Goal: Information Seeking & Learning: Find specific fact

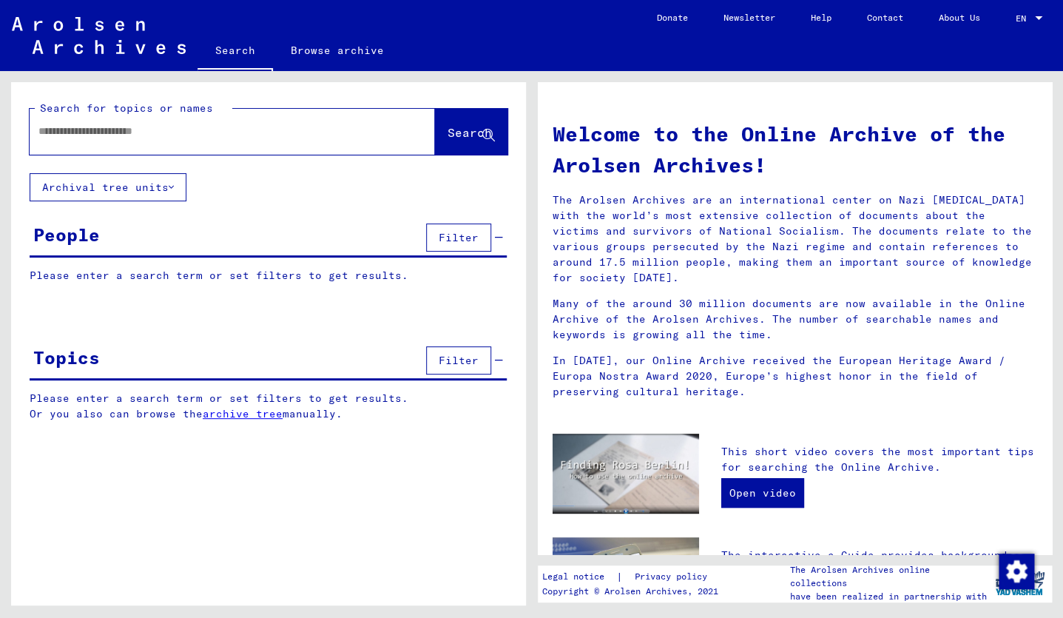
click at [294, 129] on input "text" at bounding box center [214, 132] width 352 height 16
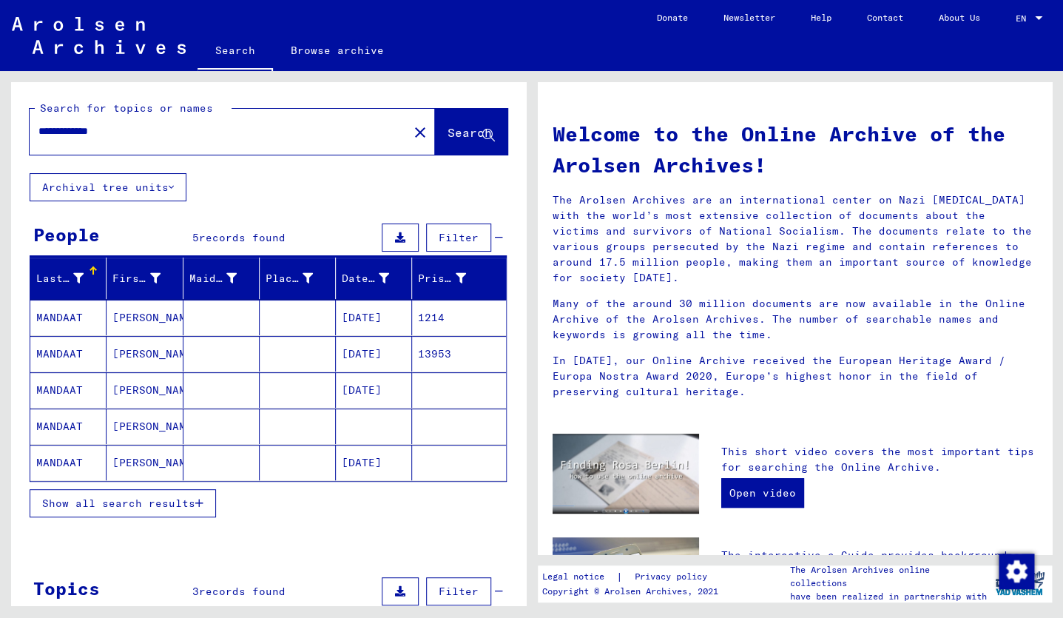
click at [124, 316] on mat-cell "[PERSON_NAME]" at bounding box center [144, 317] width 76 height 35
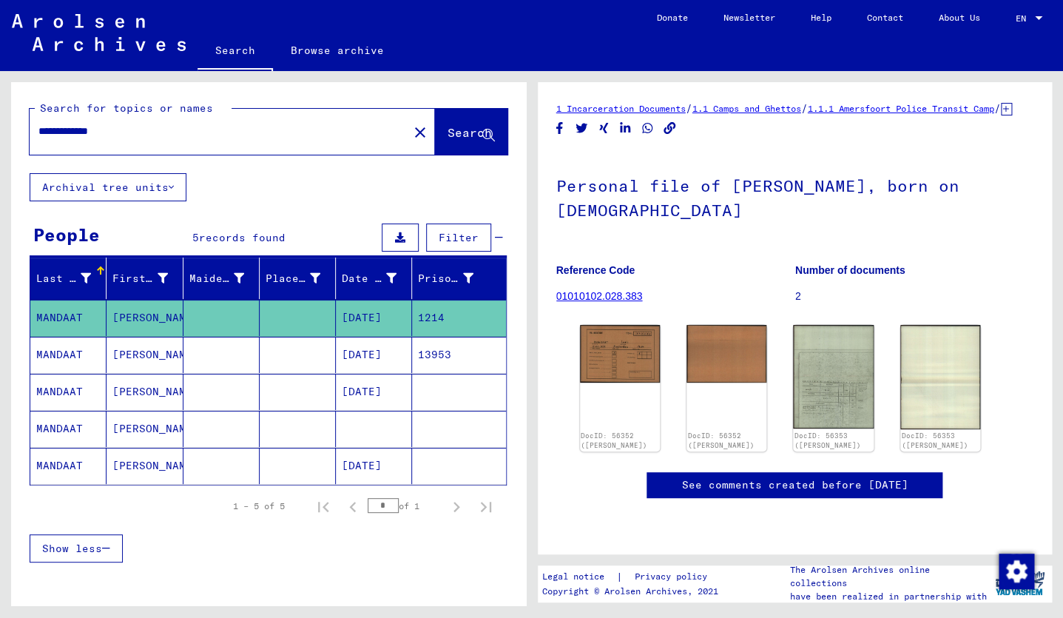
click at [134, 355] on mat-cell "[PERSON_NAME]" at bounding box center [144, 354] width 76 height 36
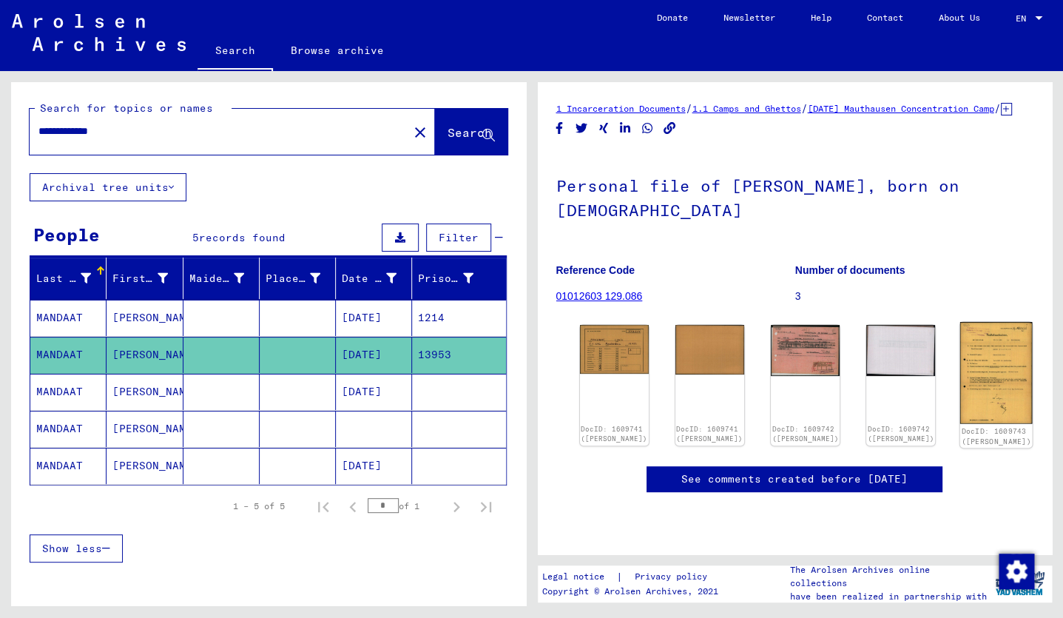
click at [960, 385] on img at bounding box center [996, 372] width 72 height 101
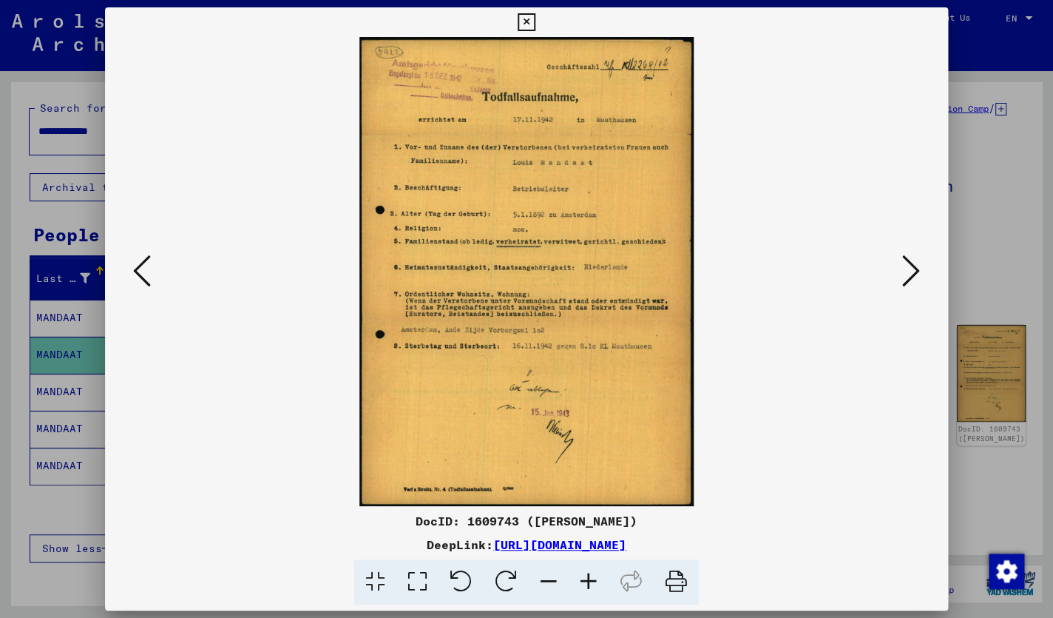
drag, startPoint x: 628, startPoint y: 424, endPoint x: 661, endPoint y: 430, distance: 33.8
click at [439, 251] on img at bounding box center [526, 271] width 742 height 469
click at [439, 249] on img at bounding box center [526, 271] width 742 height 469
click at [88, 362] on div at bounding box center [526, 309] width 1053 height 618
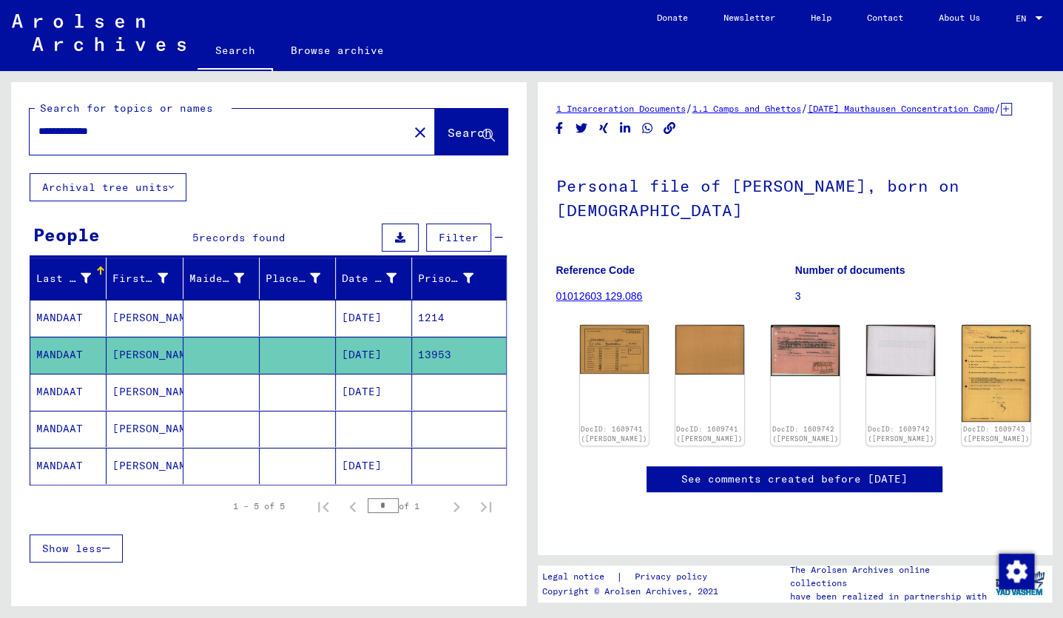
click at [371, 399] on mat-cell "[DATE]" at bounding box center [374, 391] width 76 height 36
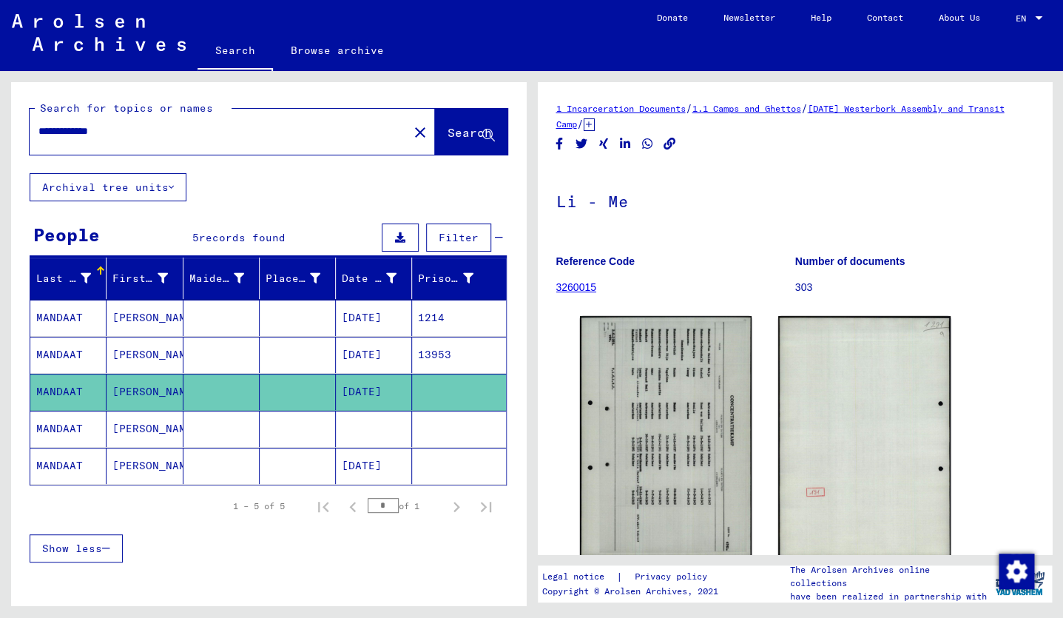
click at [359, 392] on mat-cell "[DATE]" at bounding box center [374, 391] width 76 height 36
drag, startPoint x: 649, startPoint y: 448, endPoint x: 611, endPoint y: 626, distance: 182.3
click at [345, 419] on mat-cell at bounding box center [374, 428] width 76 height 36
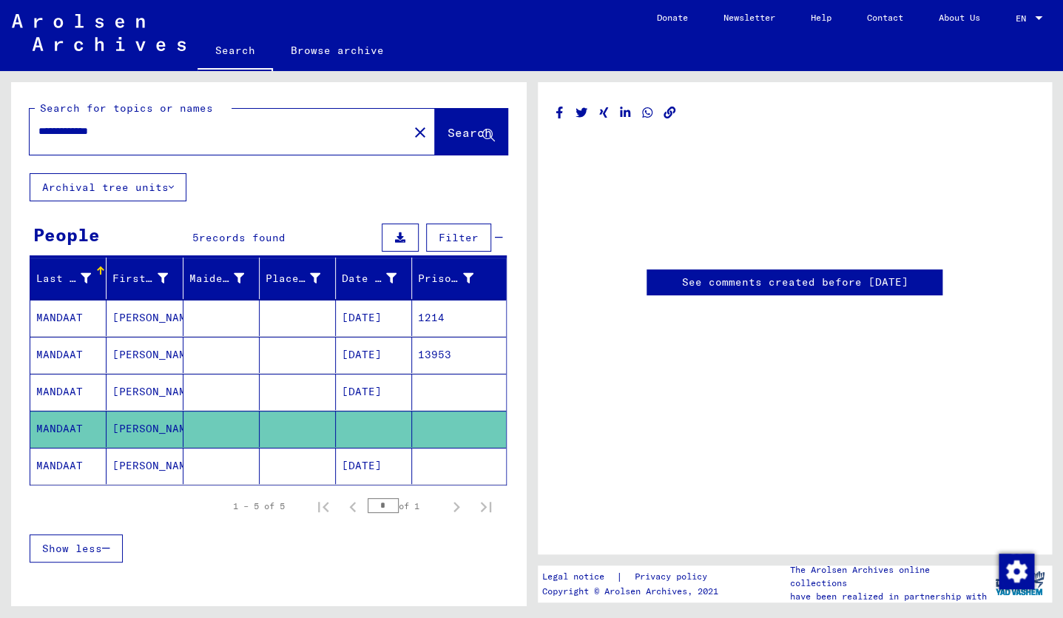
click at [359, 463] on mat-cell "[DATE]" at bounding box center [374, 465] width 76 height 36
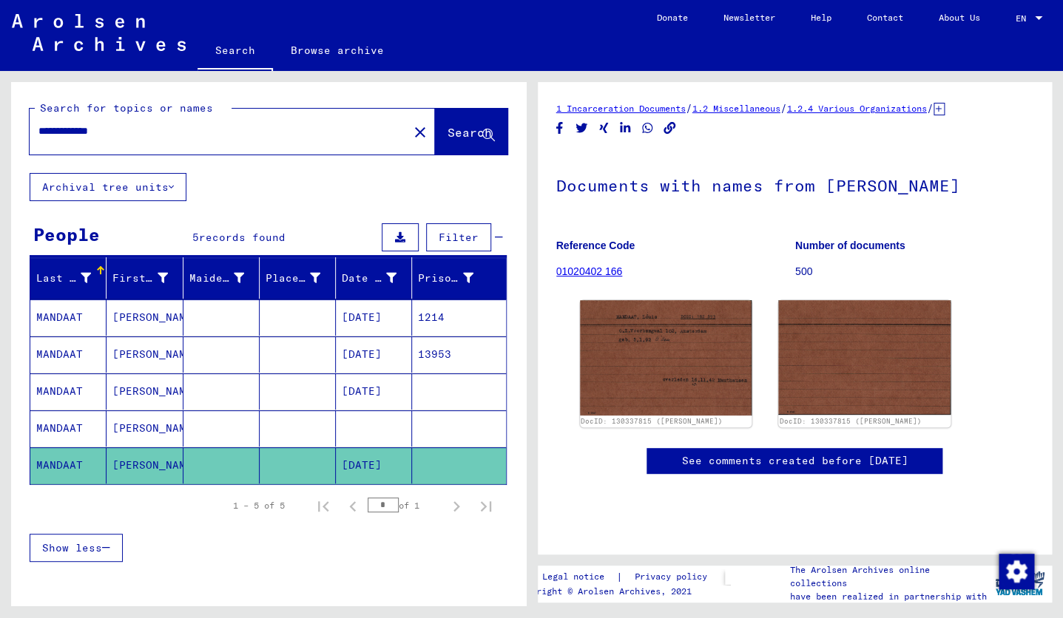
click at [141, 133] on input "**********" at bounding box center [218, 132] width 361 height 16
drag, startPoint x: 134, startPoint y: 133, endPoint x: -4, endPoint y: 135, distance: 138.3
click at [0, 135] on html "**********" at bounding box center [531, 309] width 1063 height 618
type input "**********"
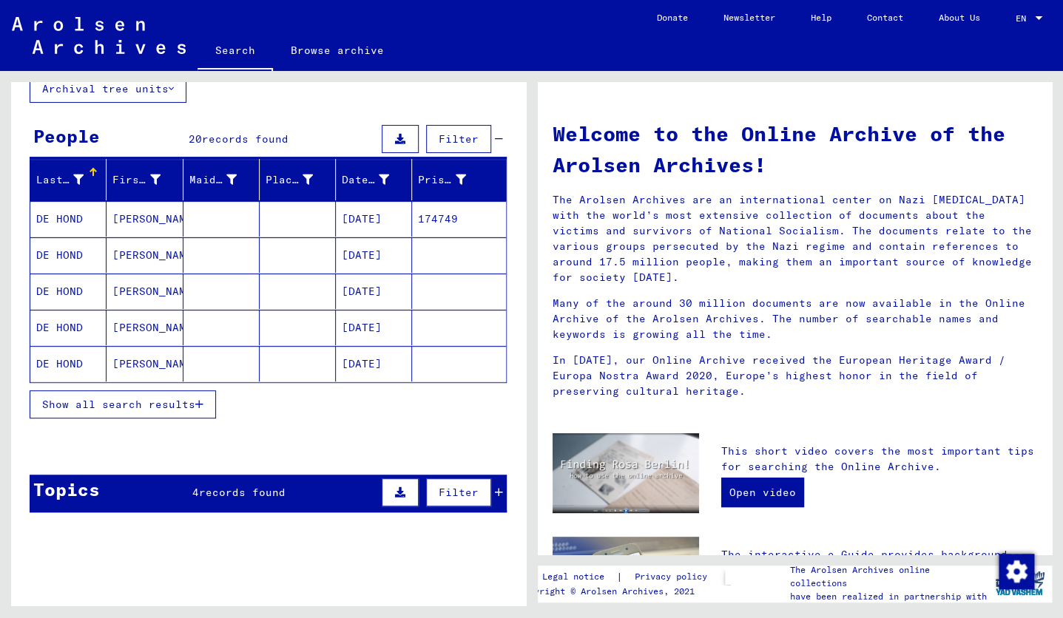
scroll to position [107, 0]
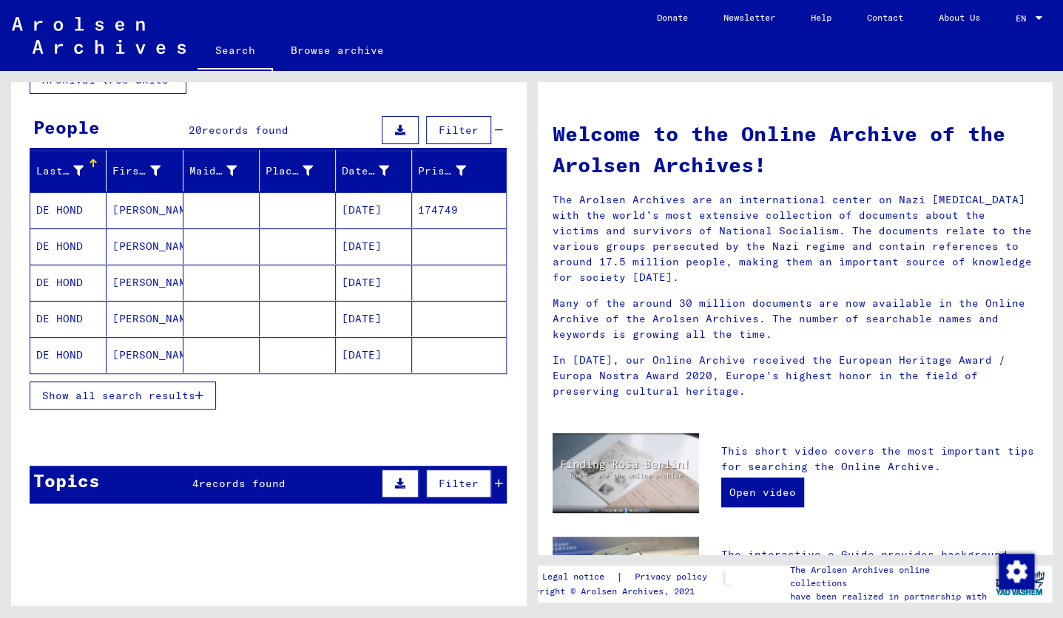
click at [230, 277] on mat-cell at bounding box center [221, 282] width 76 height 35
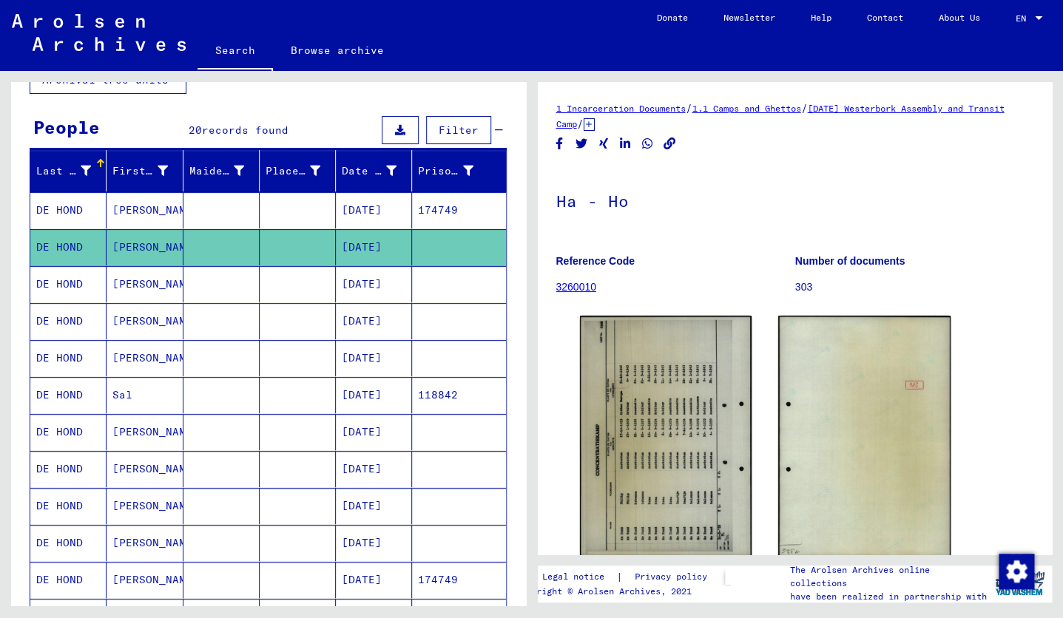
click at [229, 281] on mat-cell at bounding box center [221, 284] width 76 height 36
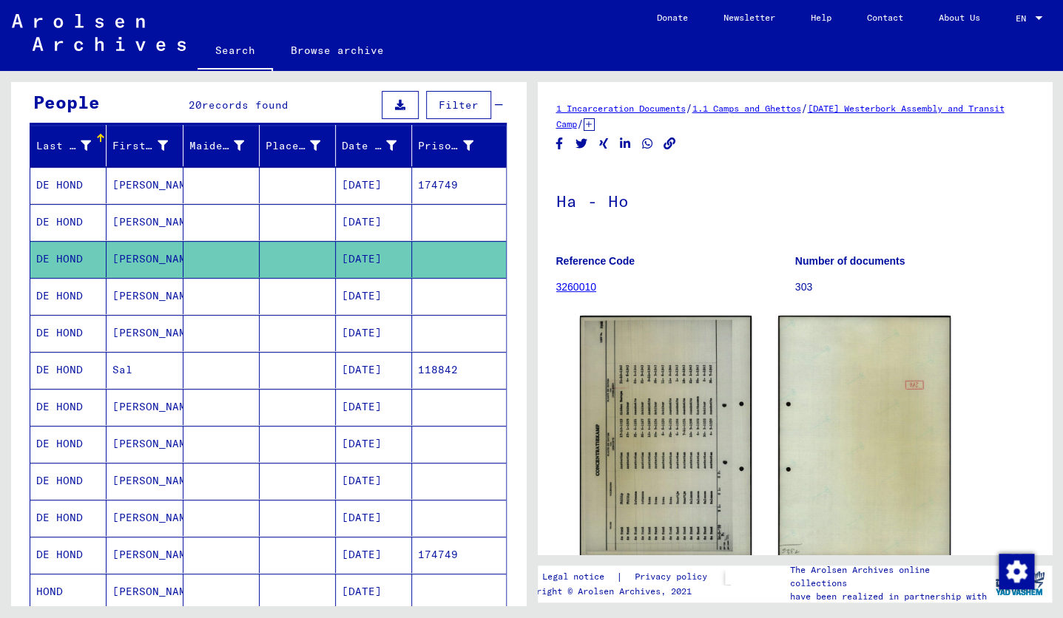
scroll to position [140, 0]
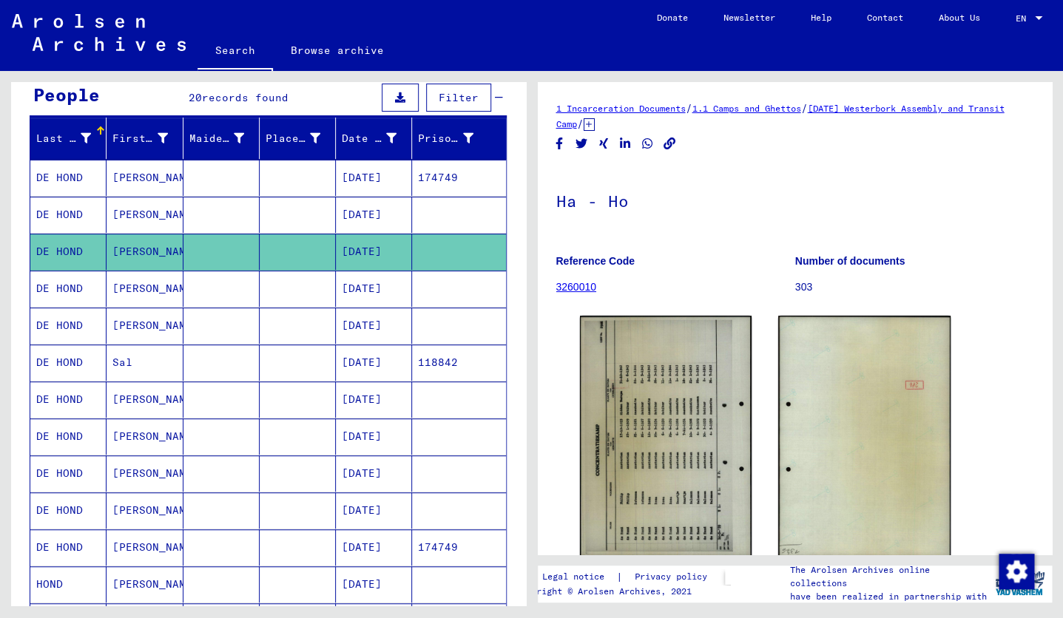
click at [290, 241] on mat-cell at bounding box center [298, 252] width 76 height 36
click at [289, 241] on mat-cell at bounding box center [298, 252] width 76 height 36
drag, startPoint x: 674, startPoint y: 388, endPoint x: 1074, endPoint y: 400, distance: 400.3
click at [367, 435] on mat-cell "[DATE]" at bounding box center [374, 437] width 76 height 36
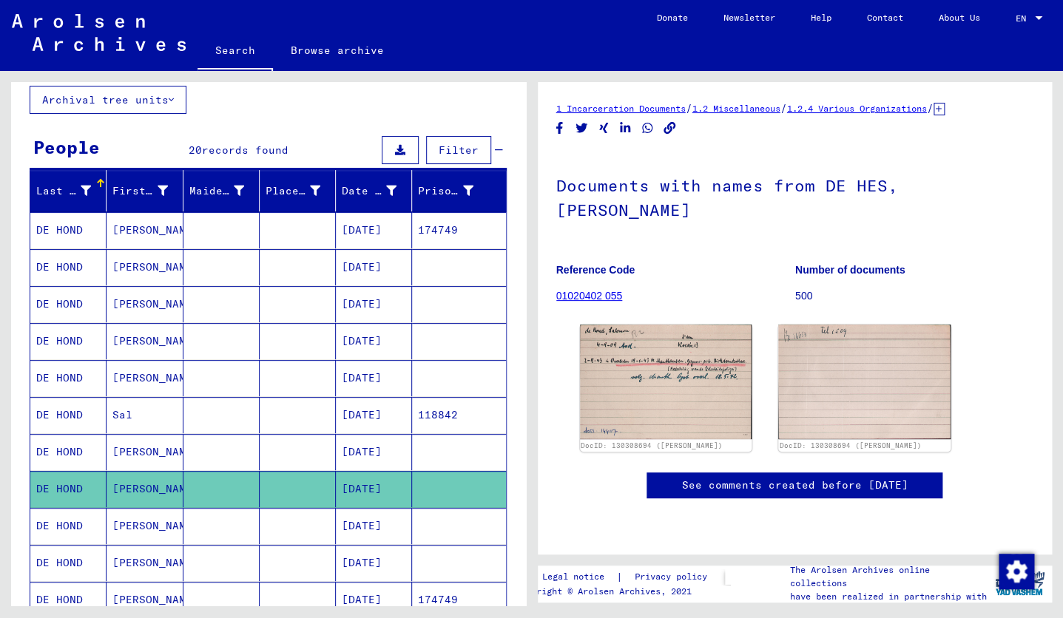
scroll to position [95, 0]
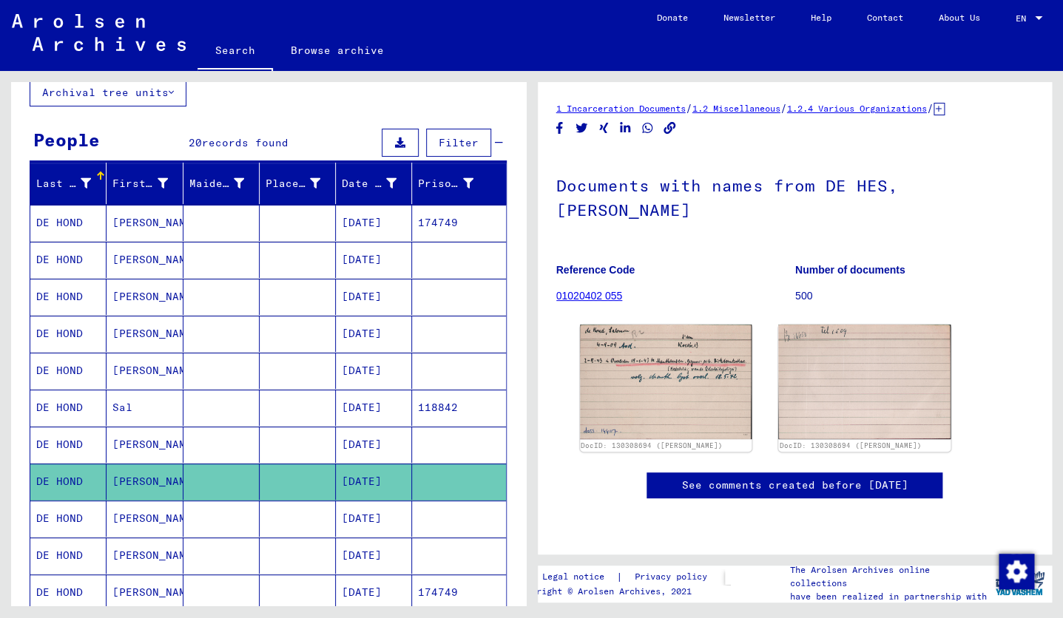
click at [285, 293] on mat-cell at bounding box center [298, 297] width 76 height 36
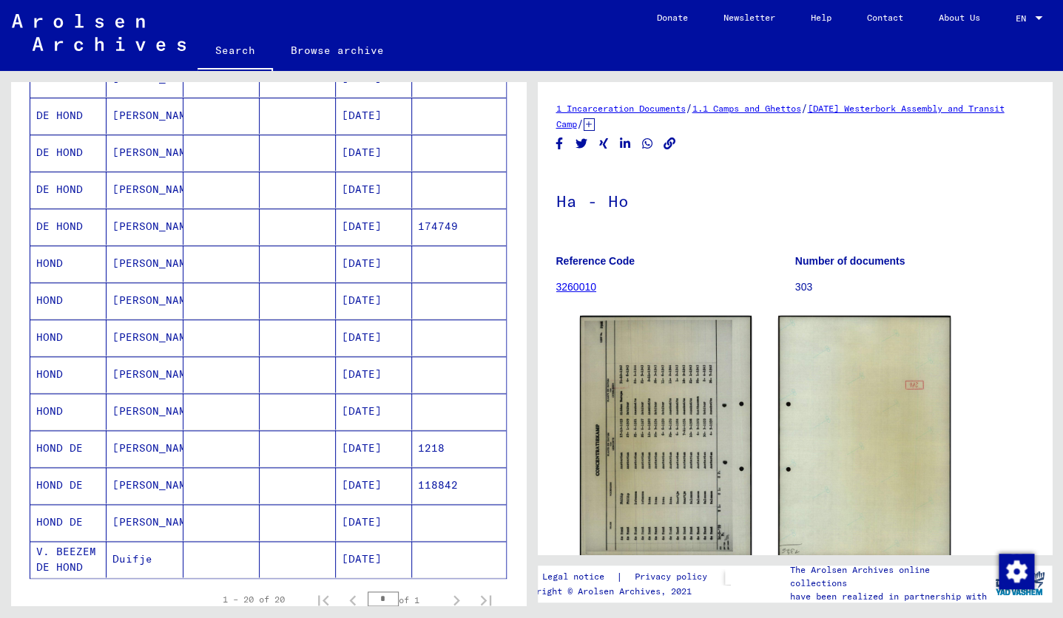
scroll to position [464, 0]
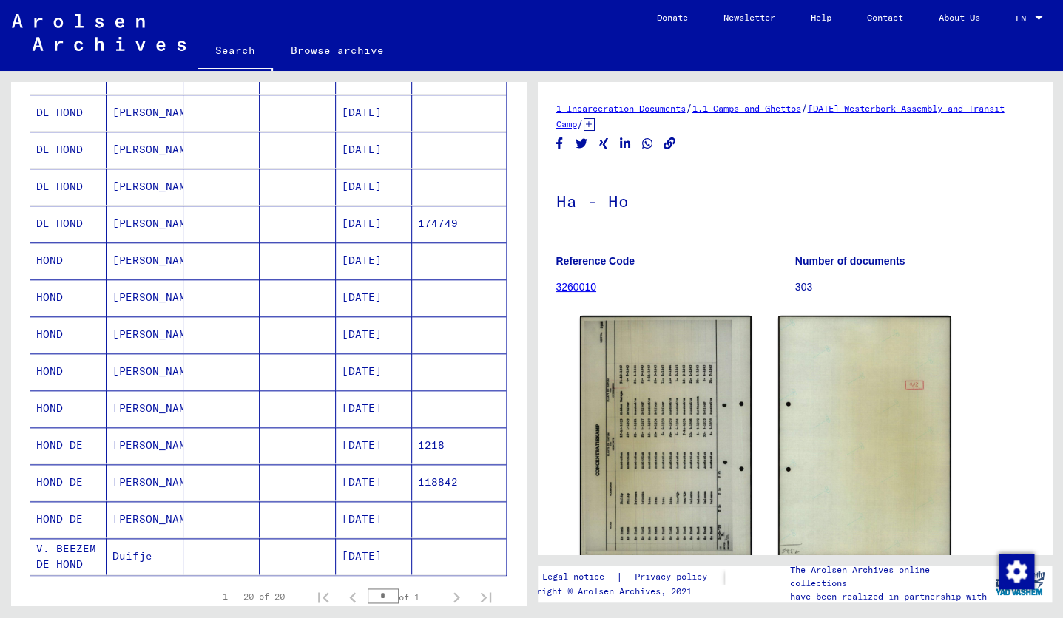
click at [237, 444] on mat-cell at bounding box center [221, 445] width 76 height 36
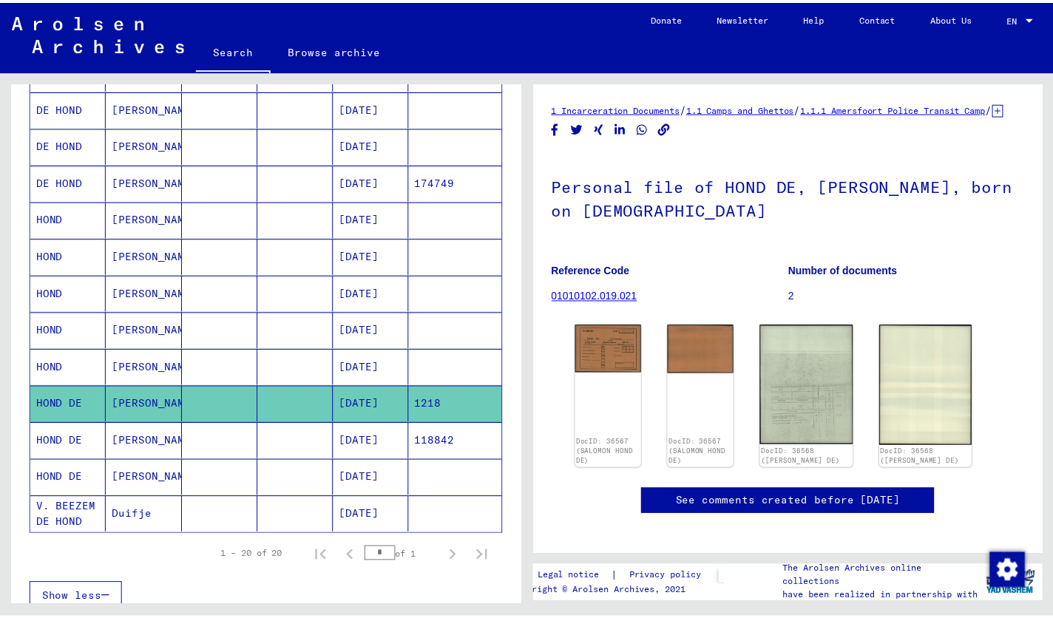
scroll to position [507, 0]
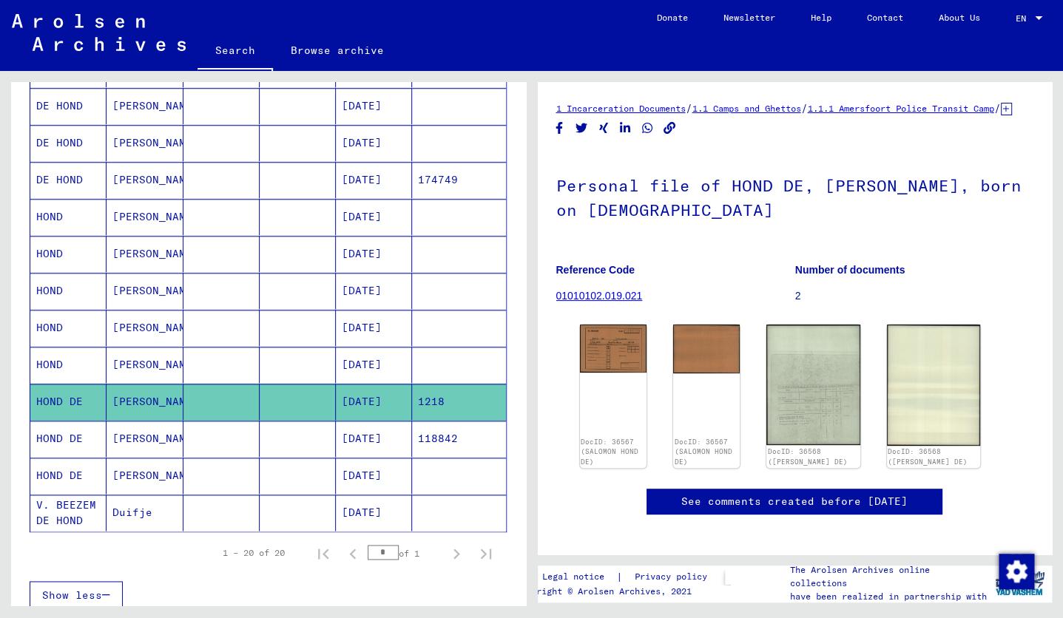
click at [197, 476] on mat-cell at bounding box center [221, 476] width 76 height 36
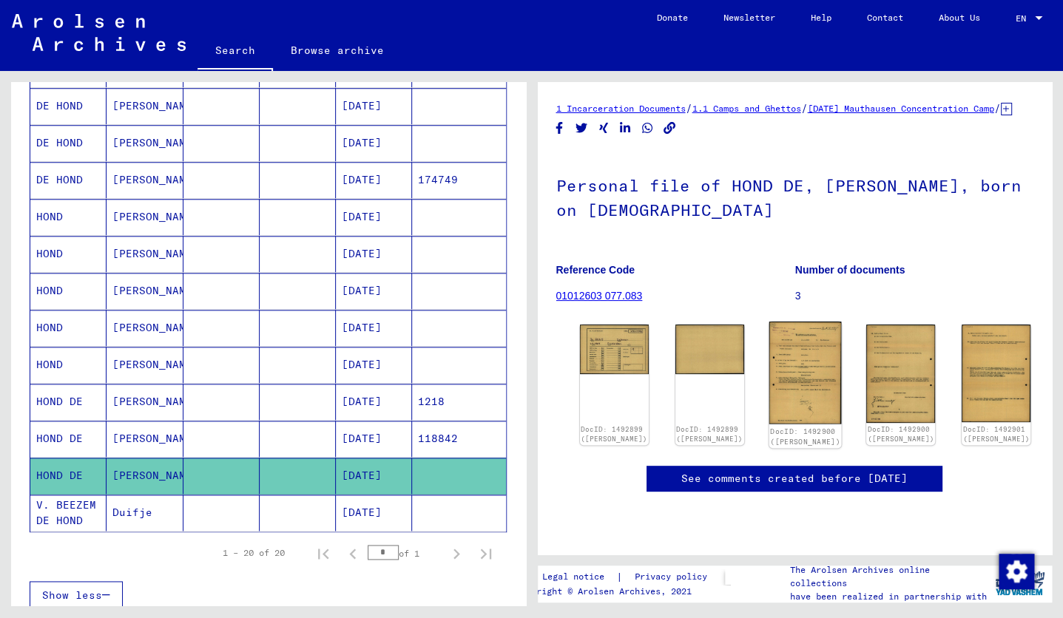
click at [769, 379] on img at bounding box center [805, 373] width 72 height 102
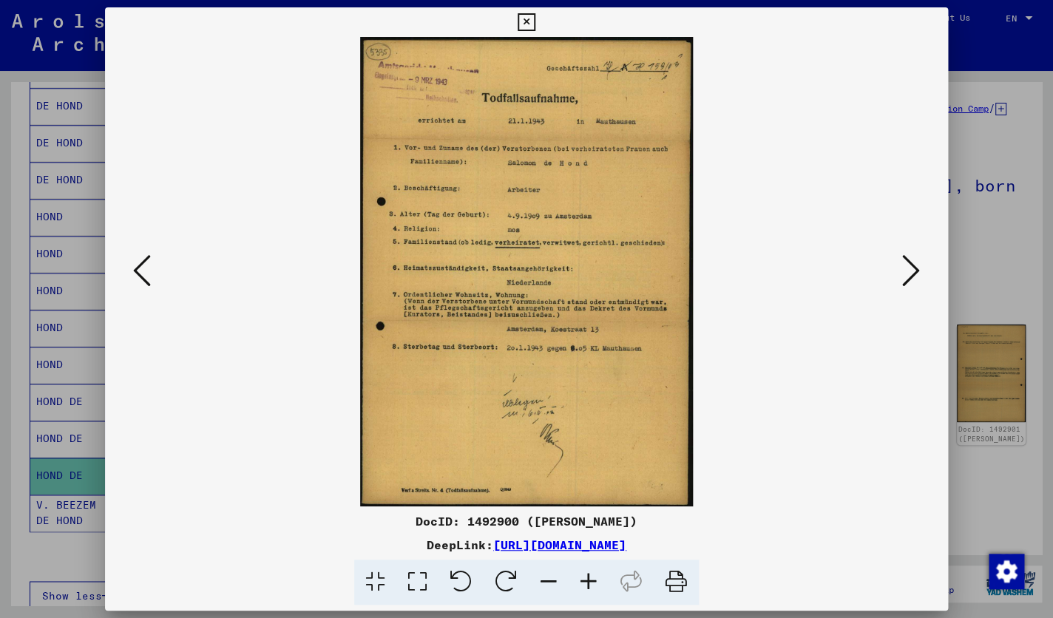
drag, startPoint x: 575, startPoint y: 222, endPoint x: 622, endPoint y: 235, distance: 49.2
click at [618, 236] on img at bounding box center [526, 272] width 742 height 470
